Goal: Transaction & Acquisition: Download file/media

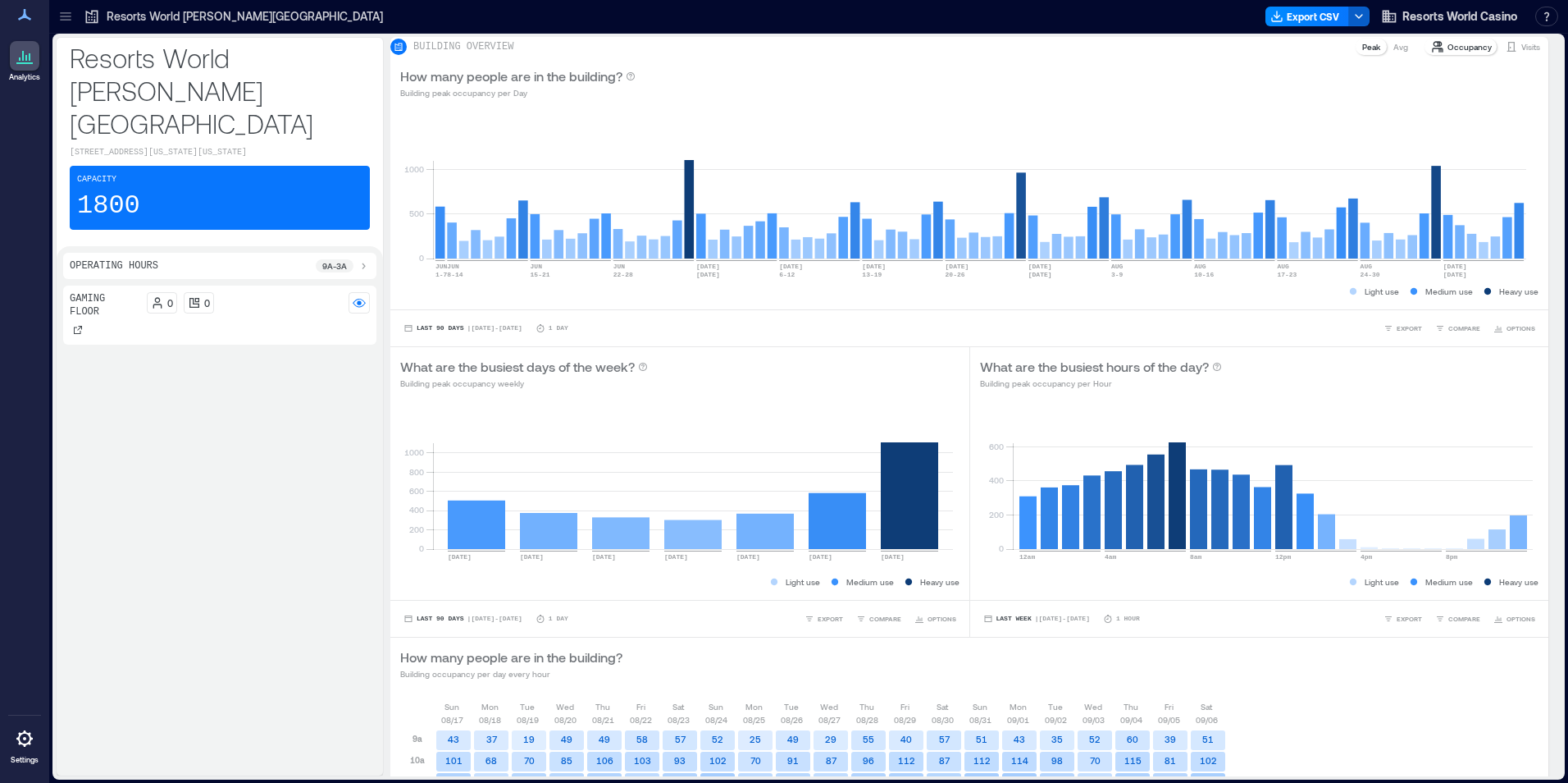
click at [773, 14] on icon "button" at bounding box center [1359, 16] width 13 height 13
click at [773, 16] on button "Export CSV" at bounding box center [1307, 16] width 84 height 20
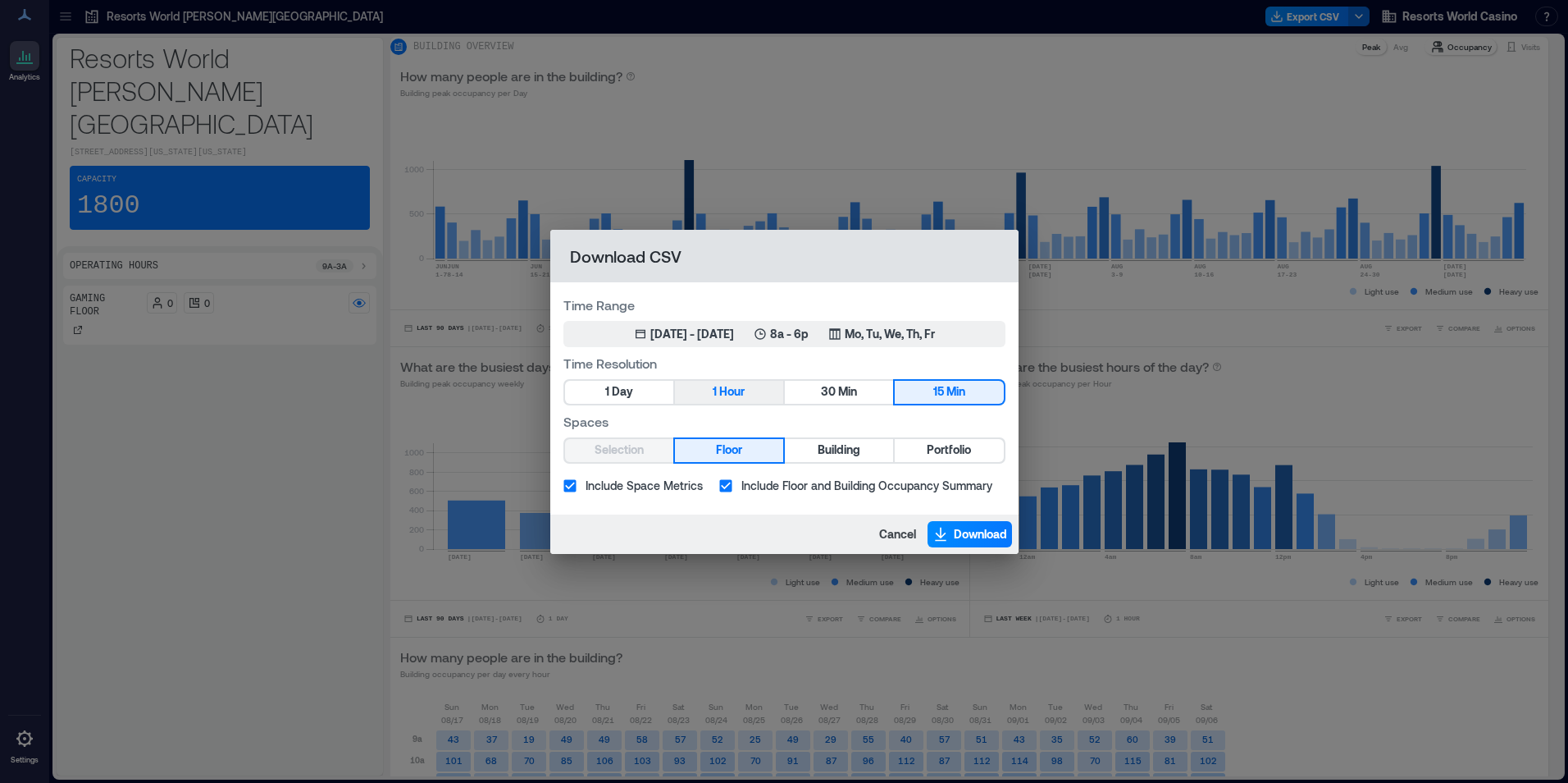
click at [717, 392] on button "1 Hour" at bounding box center [729, 392] width 109 height 23
click at [773, 443] on button "Portfolio" at bounding box center [949, 450] width 109 height 23
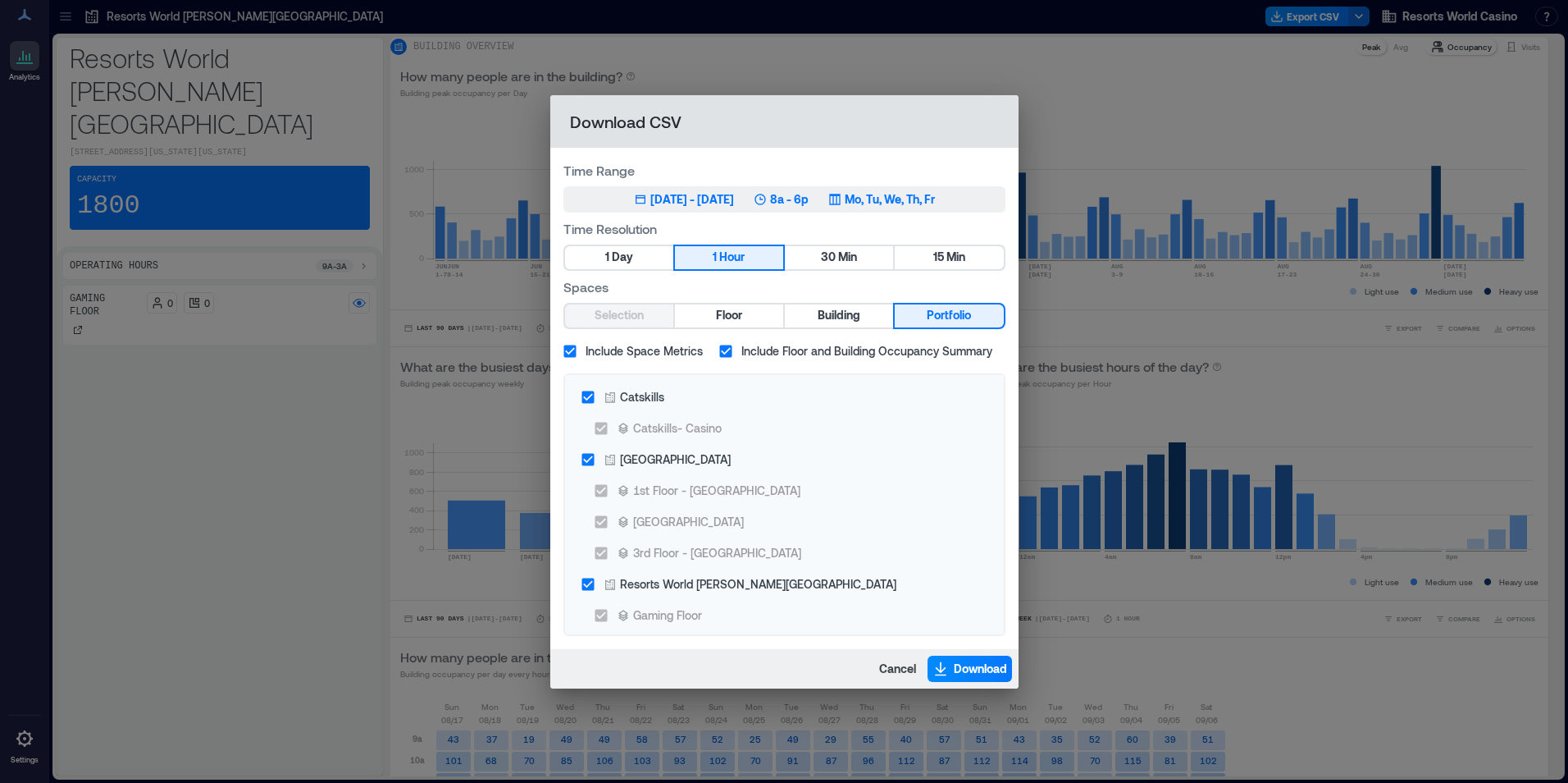
click at [734, 207] on div "[DATE] - [DATE]" at bounding box center [692, 199] width 84 height 16
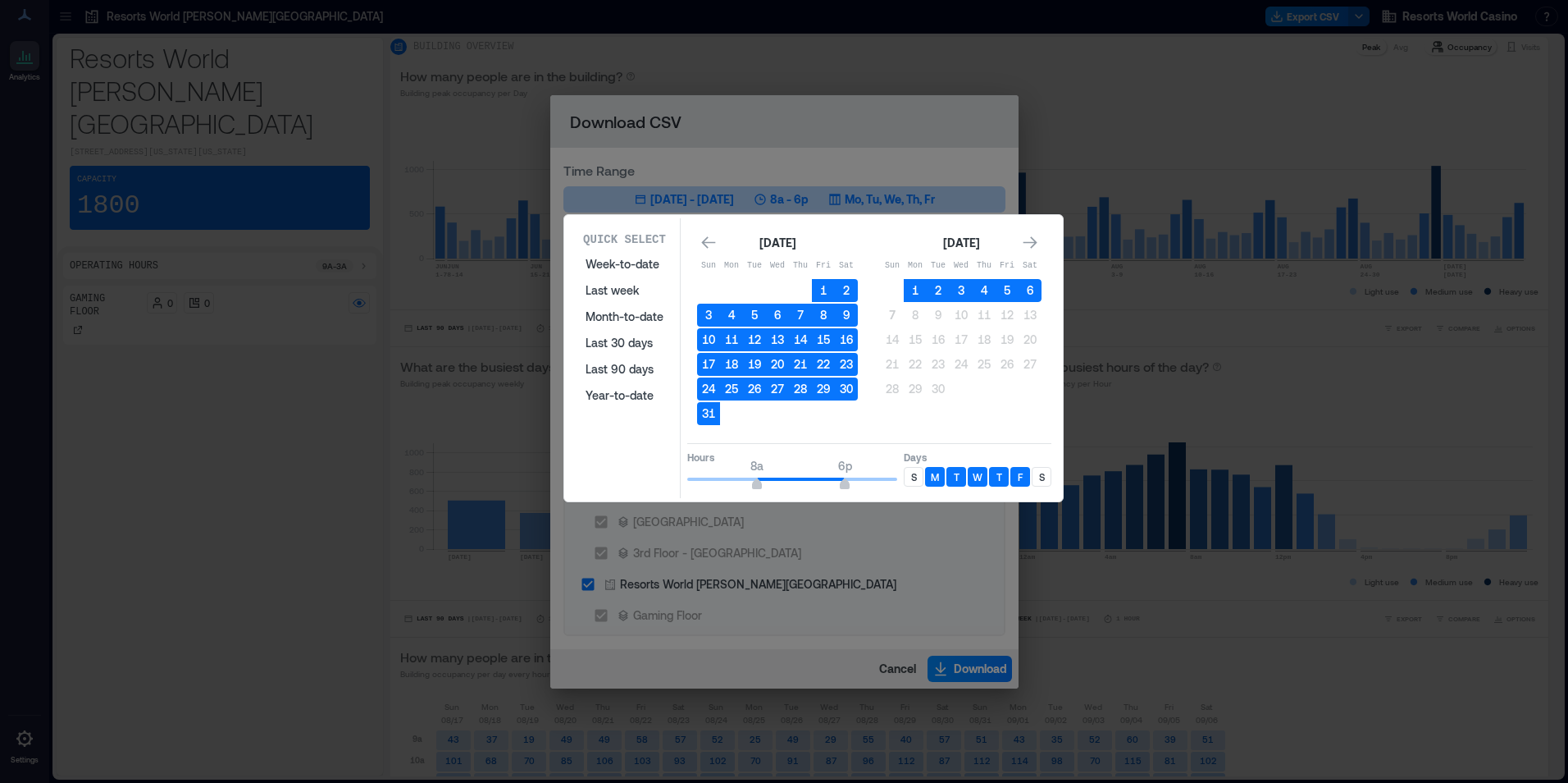
click at [773, 477] on div "S" at bounding box center [914, 476] width 20 height 20
click at [773, 478] on p "S" at bounding box center [1042, 476] width 6 height 13
type input "**"
drag, startPoint x: 846, startPoint y: 485, endPoint x: 915, endPoint y: 485, distance: 69.0
click at [773, 485] on div "Hours 8a 12a Days S M T W T F S" at bounding box center [869, 467] width 364 height 48
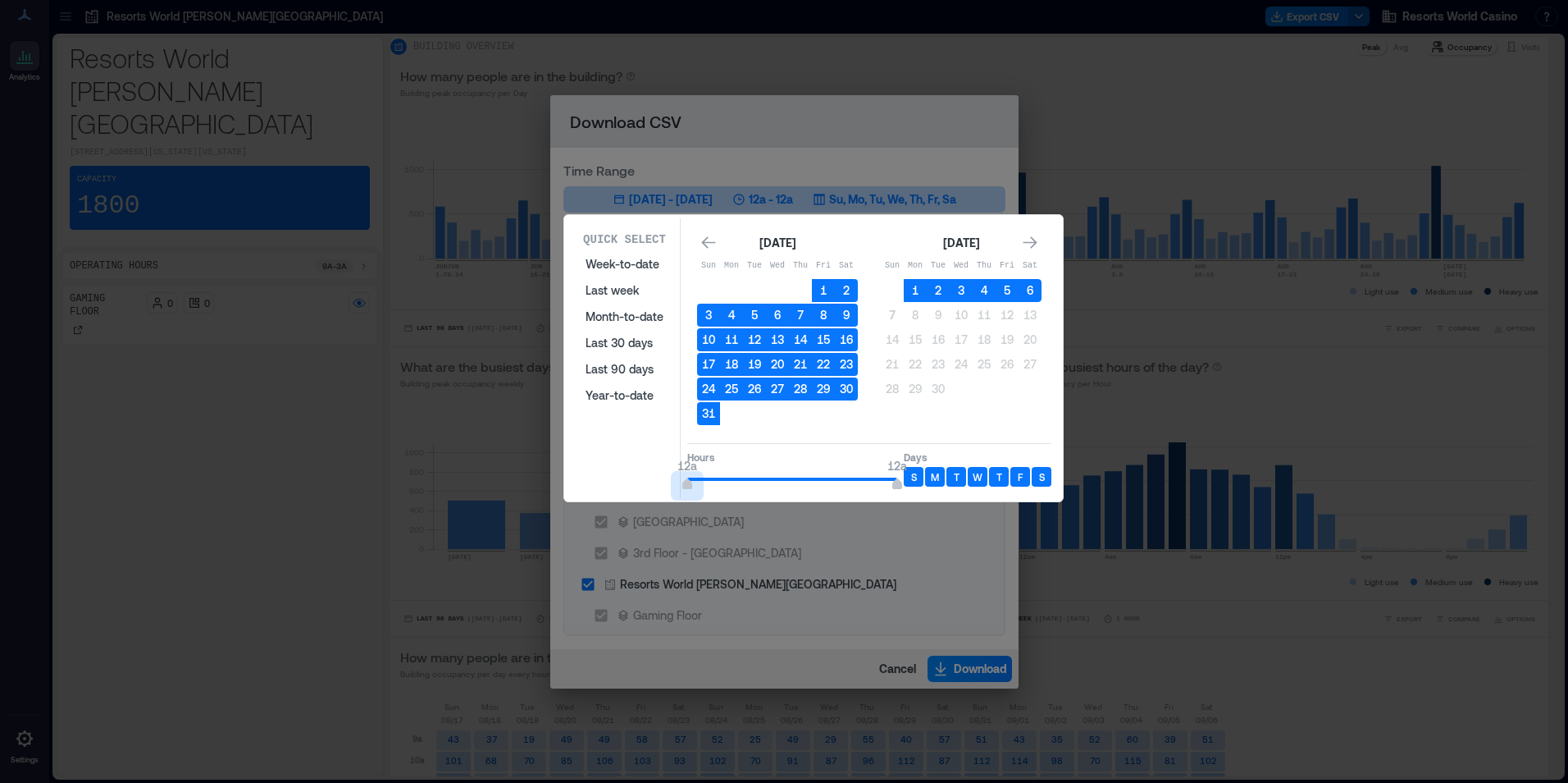
type input "*"
drag, startPoint x: 759, startPoint y: 483, endPoint x: 658, endPoint y: 474, distance: 101.4
click at [658, 474] on div "Quick Select Week-to-date Last week Month-to-date Last 30 days Last 90 days Yea…" at bounding box center [813, 358] width 489 height 279
click at [773, 285] on button "6" at bounding box center [1030, 290] width 23 height 23
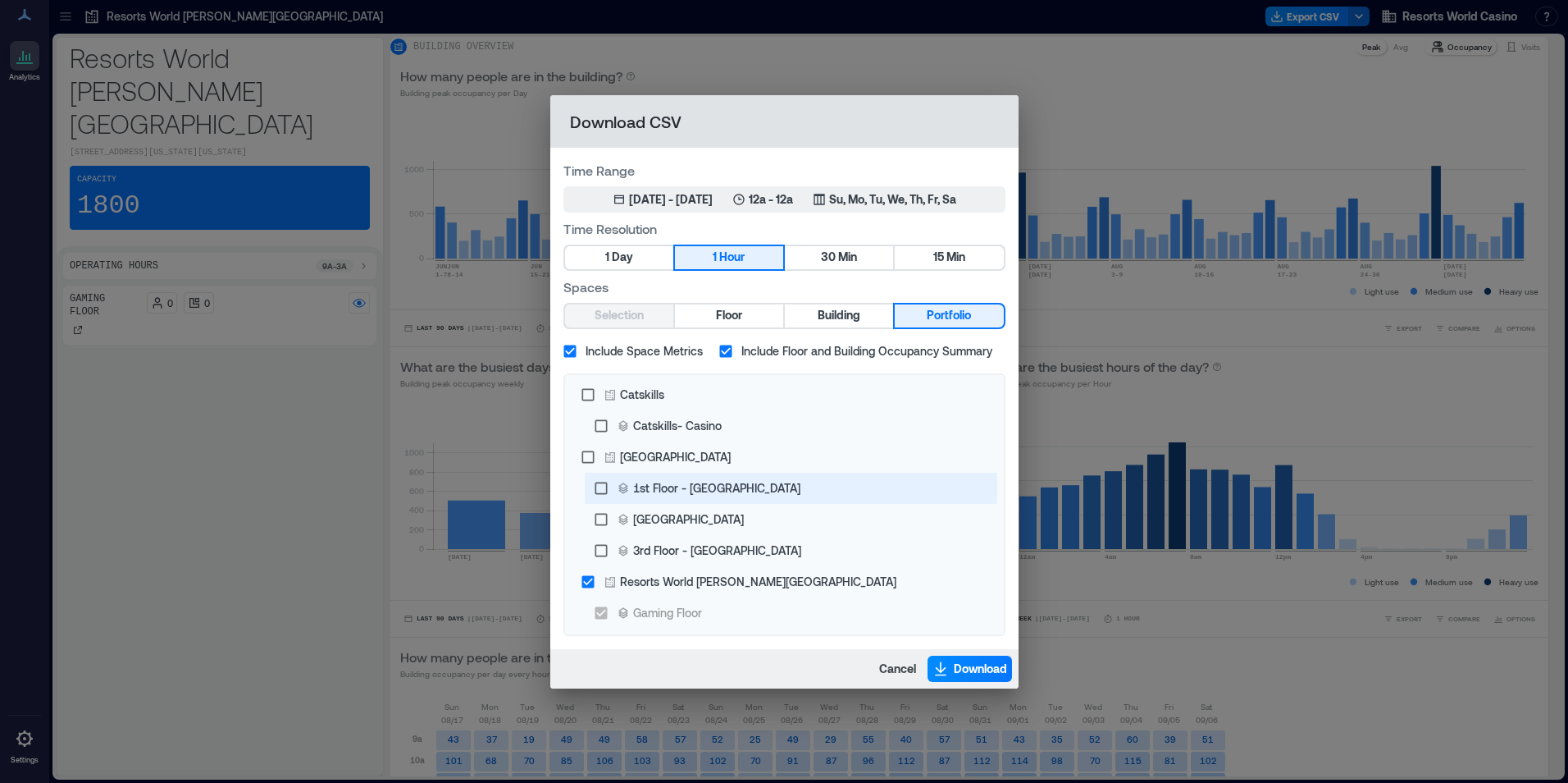
scroll to position [3, 0]
click at [773, 492] on span "Download" at bounding box center [981, 668] width 53 height 16
